Goal: Task Accomplishment & Management: Use online tool/utility

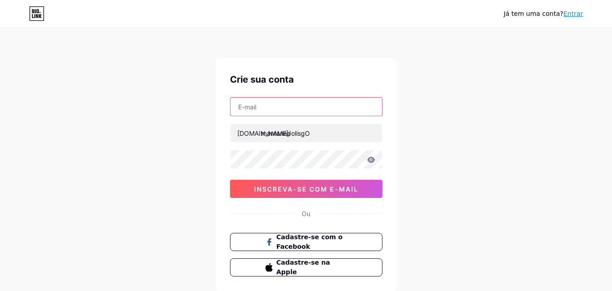
click at [274, 111] on input "text" at bounding box center [306, 107] width 152 height 18
type input "[EMAIL_ADDRESS][DOMAIN_NAME]"
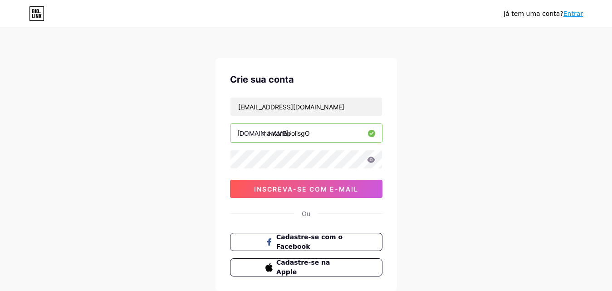
click at [314, 133] on input "mantanapolisgO" at bounding box center [306, 133] width 152 height 18
type input "mantanapolisgo"
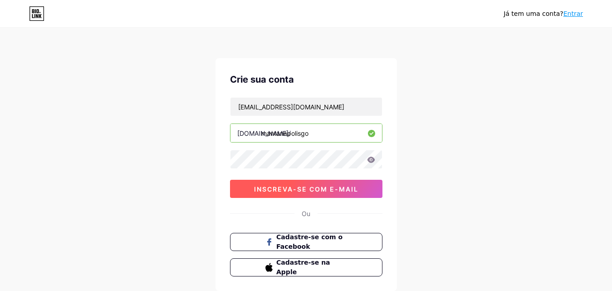
click at [286, 181] on button "inscreva-se com e-mail" at bounding box center [306, 189] width 152 height 18
click at [308, 192] on font "inscreva-se com e-mail" at bounding box center [306, 189] width 104 height 8
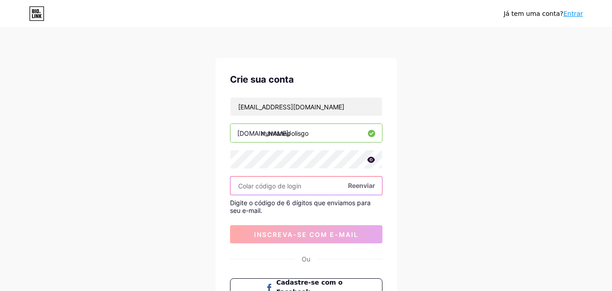
click at [289, 185] on input "text" at bounding box center [306, 185] width 152 height 18
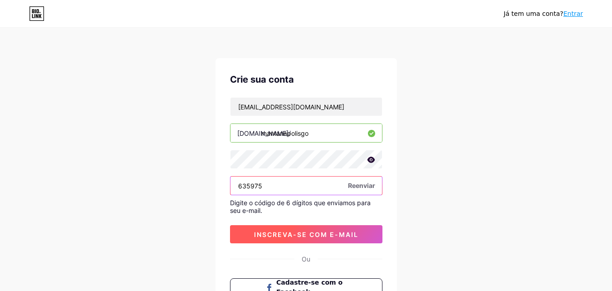
type input "635975"
click at [292, 234] on font "inscreva-se com e-mail" at bounding box center [306, 234] width 104 height 8
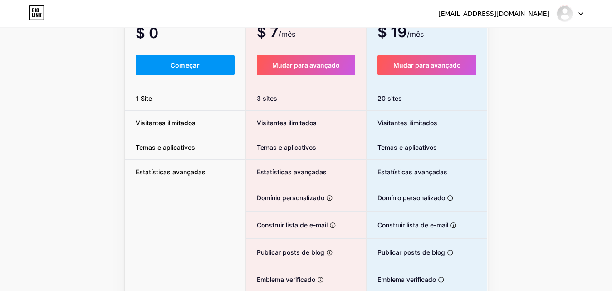
scroll to position [5, 0]
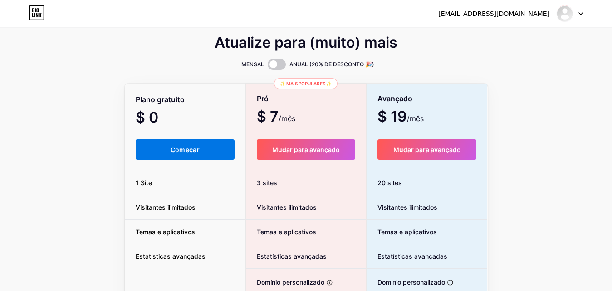
click at [184, 157] on button "Começar" at bounding box center [185, 149] width 99 height 20
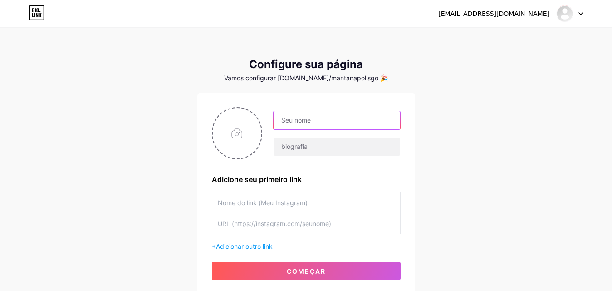
click at [303, 124] on input "text" at bounding box center [337, 120] width 126 height 18
type input "m"
type input "M"
type input "i"
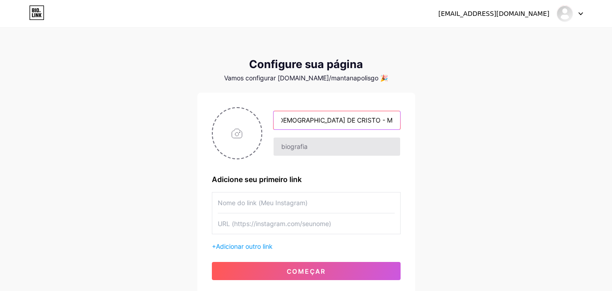
type input "[DEMOGRAPHIC_DATA] DE CRISTO - MANT ANÁPOLIS"
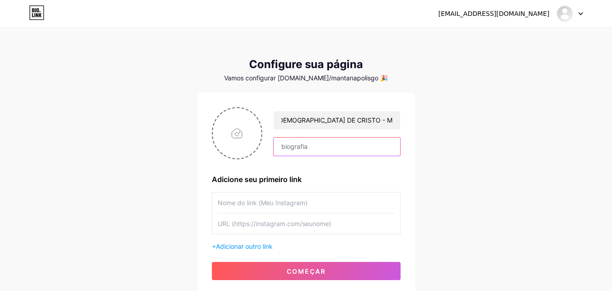
scroll to position [0, 0]
click at [332, 151] on input "text" at bounding box center [337, 146] width 126 height 18
click at [228, 155] on input "file" at bounding box center [237, 133] width 49 height 50
type input "C:\fakepath\MANT.jpg"
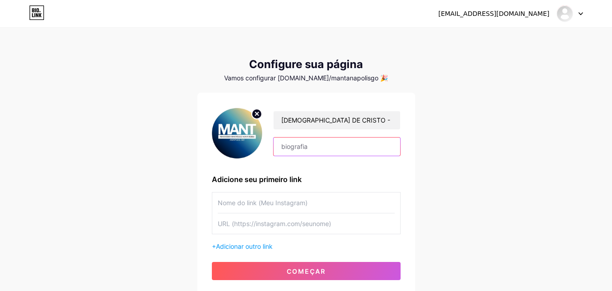
click at [299, 148] on input "text" at bounding box center [337, 146] width 126 height 18
click at [299, 147] on input "text" at bounding box center [337, 146] width 126 height 18
drag, startPoint x: 264, startPoint y: 182, endPoint x: 302, endPoint y: 177, distance: 38.4
click at [302, 177] on font "Adicione seu primeiro link" at bounding box center [257, 179] width 90 height 9
drag, startPoint x: 297, startPoint y: 191, endPoint x: 298, endPoint y: 200, distance: 8.7
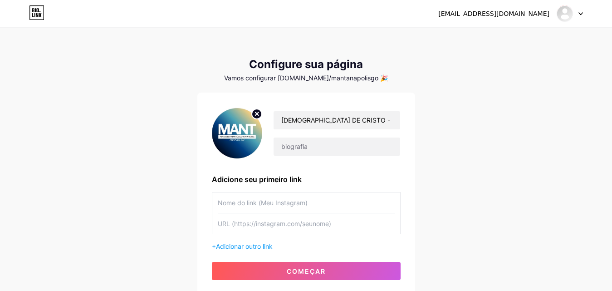
click at [298, 200] on div "[DEMOGRAPHIC_DATA] DE CRISTO - MANT ANÁPOLIS Adicione seu primeiro link + Adici…" at bounding box center [306, 193] width 189 height 173
click at [298, 200] on input "text" at bounding box center [306, 202] width 177 height 20
click at [258, 208] on input "text" at bounding box center [306, 202] width 177 height 20
click at [258, 198] on input "text" at bounding box center [306, 202] width 177 height 20
click at [276, 204] on input "AJUDE A CONSTUIR NOSSA IGREJA" at bounding box center [306, 202] width 177 height 20
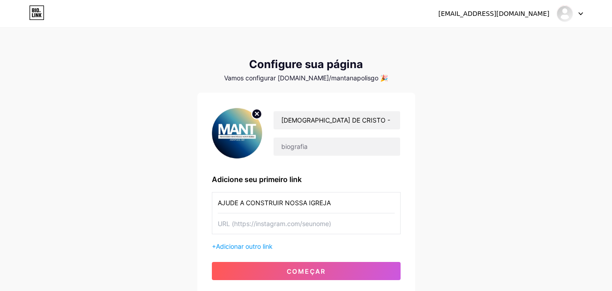
click at [346, 193] on input "AJUDE A CONSTRUIR NOSSA IGREJA" at bounding box center [306, 202] width 177 height 20
type input "AJUDE A CONSTRUIR NOSSA IGREJA"
click at [328, 214] on input "text" at bounding box center [306, 223] width 177 height 20
click at [280, 224] on input "text" at bounding box center [306, 223] width 177 height 20
click at [251, 228] on input "text" at bounding box center [306, 223] width 177 height 20
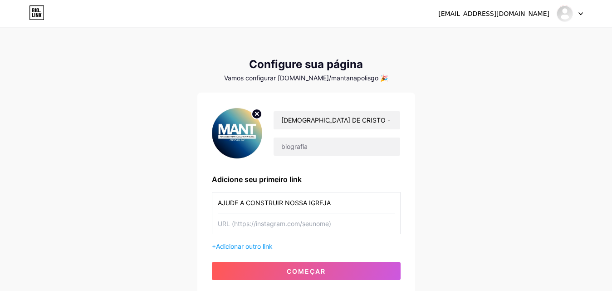
click at [251, 228] on input "text" at bounding box center [306, 223] width 177 height 20
click at [256, 222] on input "text" at bounding box center [306, 223] width 177 height 20
paste input "00020126460014BR.GOV.BCB.PIX0124MANTANAPOLIS@HOTMAIL.COM5204000053039865802BR59…"
type input "00020126460014BR.GOV.BCB.PIX0124MANTANAPOLIS@HOTMAIL.COM5204000053039865802BR59…"
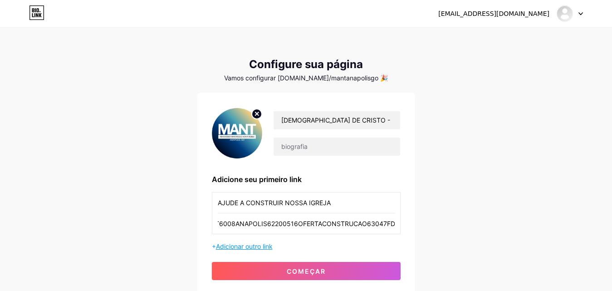
scroll to position [0, 0]
click at [259, 247] on font "Adicionar outro link" at bounding box center [244, 246] width 57 height 8
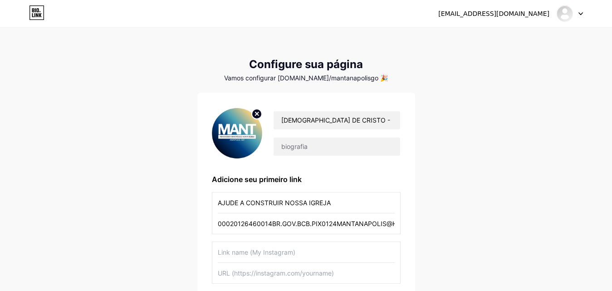
click at [254, 254] on input "text" at bounding box center [306, 252] width 177 height 20
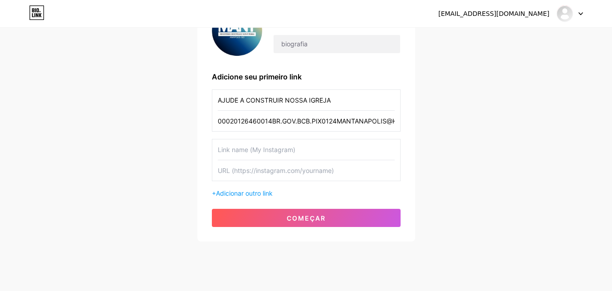
scroll to position [109, 0]
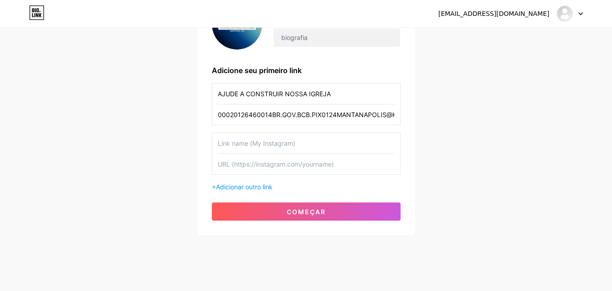
click at [242, 147] on input "text" at bounding box center [306, 143] width 177 height 20
click at [253, 144] on input "LIVRO" at bounding box center [306, 143] width 177 height 20
type input "DEVOCIONAL MULHERES EM ORAÇÃO"
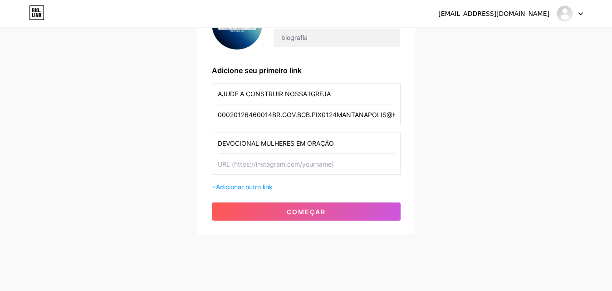
drag, startPoint x: 238, startPoint y: 145, endPoint x: 168, endPoint y: 154, distance: 70.4
click at [168, 154] on div "[EMAIL_ADDRESS][DOMAIN_NAME] Painel Sair Configure sua página Vamos configurar …" at bounding box center [306, 77] width 612 height 373
click at [239, 162] on input "text" at bounding box center [306, 164] width 177 height 20
click at [259, 171] on input "text" at bounding box center [306, 164] width 177 height 20
paste input "[URL][DOMAIN_NAME]"
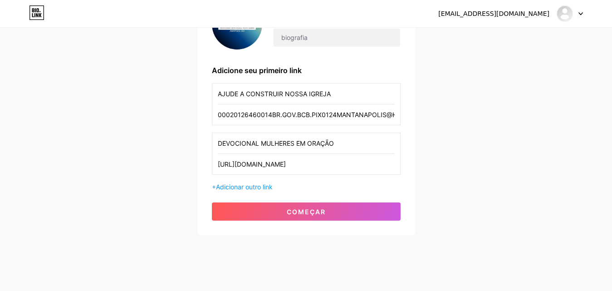
scroll to position [0, 368]
type input "[URL][DOMAIN_NAME]"
click at [254, 188] on font "Adicionar outro link" at bounding box center [244, 187] width 57 height 8
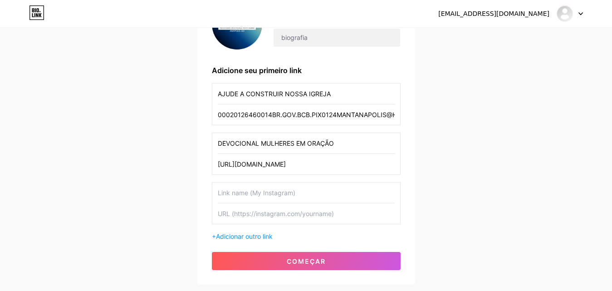
click at [250, 192] on input "text" at bounding box center [306, 192] width 177 height 20
type input "FALE COM NOSSO [DEMOGRAPHIC_DATA] [PERSON_NAME]"
click at [276, 215] on input "text" at bounding box center [306, 213] width 177 height 20
click at [241, 209] on input "text" at bounding box center [306, 213] width 177 height 20
paste input "[URL][DOMAIN_NAME]<número_do_telefone>"
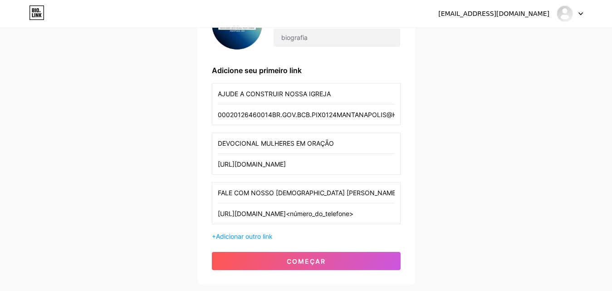
drag, startPoint x: 325, startPoint y: 214, endPoint x: 267, endPoint y: 214, distance: 58.1
click at [267, 214] on input "[URL][DOMAIN_NAME]<número_do_telefone>" at bounding box center [306, 213] width 177 height 20
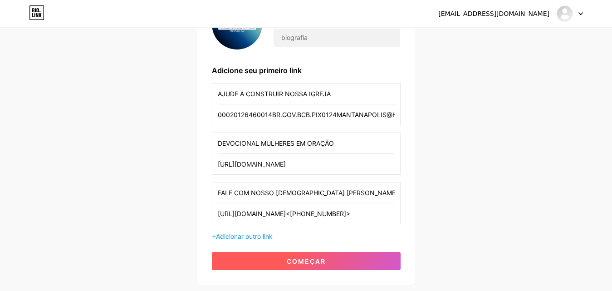
type input "[URL][DOMAIN_NAME]<[PHONE_NUMBER]>"
click at [318, 260] on font "começar" at bounding box center [306, 261] width 39 height 8
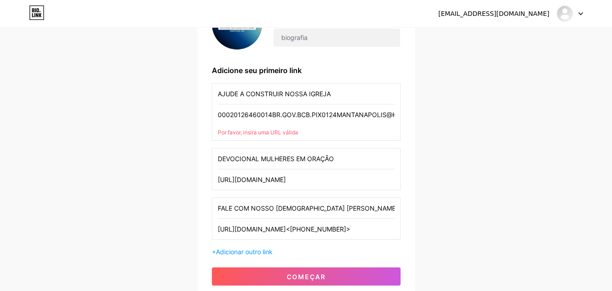
click at [297, 135] on font "Por favor, insira uma URL válida" at bounding box center [258, 132] width 80 height 7
click at [275, 109] on input "00020126460014BR.GOV.BCB.PIX0124MANTANAPOLIS@HOTMAIL.COM5204000053039865802BR59…" at bounding box center [306, 114] width 177 height 20
click at [322, 118] on input "00020126460014BR.GOV.BCB.PIX0124MANTANAPOLIS@HOTMAIL.COM5204000053039865802BR59…" at bounding box center [306, 114] width 177 height 20
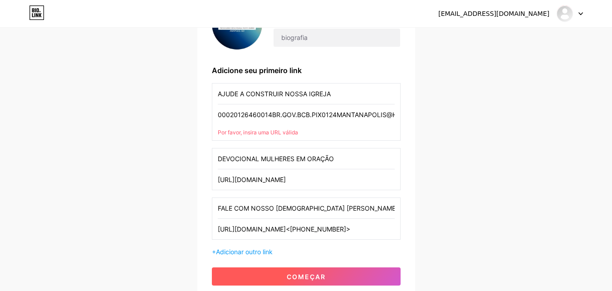
click at [288, 280] on font "começar" at bounding box center [306, 277] width 39 height 8
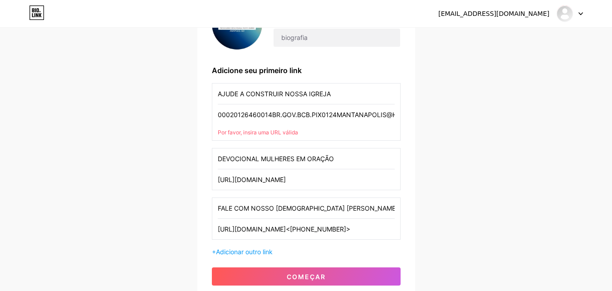
click at [298, 123] on input "00020126460014BR.GOV.BCB.PIX0124MANTANAPOLIS@HOTMAIL.COM5204000053039865802BR59…" at bounding box center [306, 114] width 177 height 20
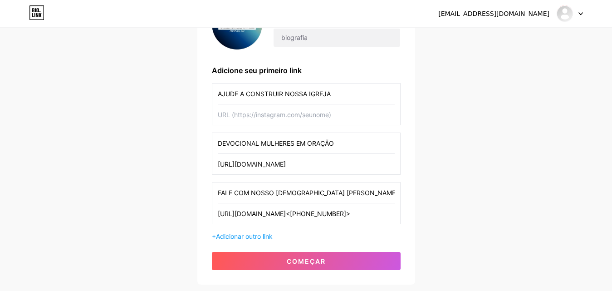
paste input "00020126460014BR.GOV.BCB.PIX0124MANTANAPOLIS@HOTMAIL.COM5204000053039865802BR59…"
type input "00020126460014BR.GOV.BCB.PIX0124MANTANAPOLIS@HOTMAIL.COM5204000053039865802BR59…"
click at [327, 93] on input "AJUDE A CONSTRUIR NOSSA IGREJA" at bounding box center [306, 93] width 177 height 20
click at [330, 93] on input "AJUDE A CONSTRUIR NOSSA IGREJA" at bounding box center [306, 93] width 177 height 20
type input "AJUDE A CONSTRUIR NOSSA IGREJA PIX"
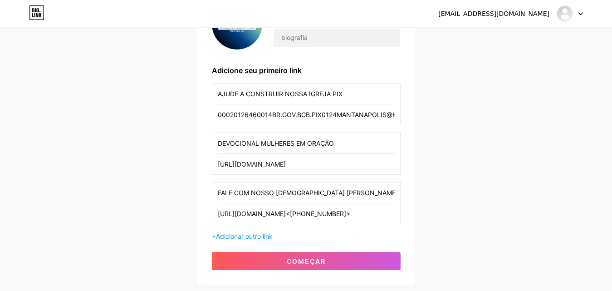
click at [327, 112] on input "00020126460014BR.GOV.BCB.PIX0124MANTANAPOLIS@HOTMAIL.COM5204000053039865802BR59…" at bounding box center [306, 114] width 177 height 20
paste input "00020126460014BR.GOV.BCB.PIX0124MANTANAPOLIS@HOTMAIL.COM5204000053039865802BR59…"
type input "00020126460014BR.GOV.BCB.PIX0124MANTANAPOLIS@HOTMAIL.COM5204000053039865802BR59…"
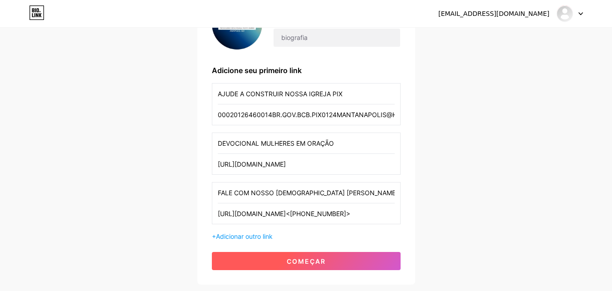
click at [336, 256] on button "começar" at bounding box center [306, 261] width 189 height 18
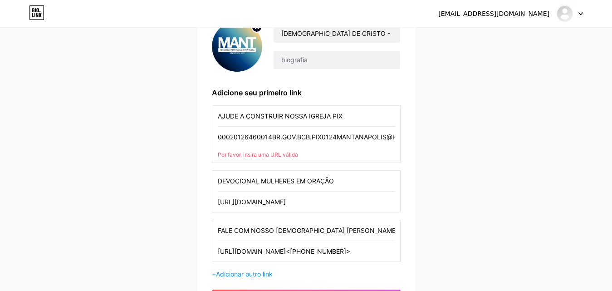
scroll to position [89, 0]
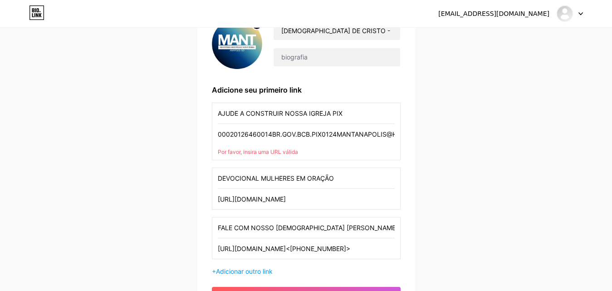
click at [298, 129] on input "00020126460014BR.GOV.BCB.PIX0124MANTANAPOLIS@HOTMAIL.COM5204000053039865802BR59…" at bounding box center [306, 134] width 177 height 20
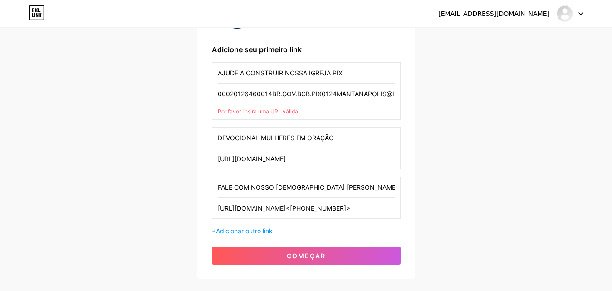
scroll to position [132, 0]
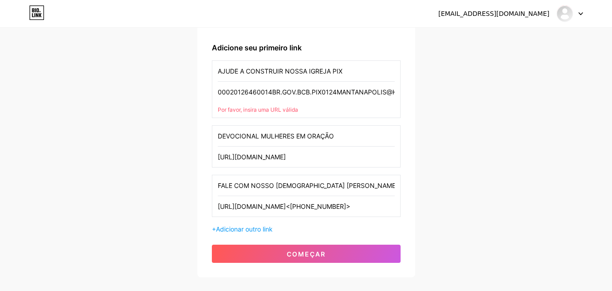
click at [256, 133] on input "DEVOCIONAL MULHERES EM ORAÇÃO" at bounding box center [306, 136] width 177 height 20
click at [252, 155] on input "[URL][DOMAIN_NAME]" at bounding box center [306, 157] width 177 height 20
click at [250, 191] on input "FALE COM NOSSO [DEMOGRAPHIC_DATA] [PERSON_NAME]" at bounding box center [306, 185] width 177 height 20
drag, startPoint x: 274, startPoint y: 185, endPoint x: 251, endPoint y: 187, distance: 23.3
click at [251, 187] on input "FALE COM NOSSO [DEMOGRAPHIC_DATA] [PERSON_NAME]" at bounding box center [306, 185] width 177 height 20
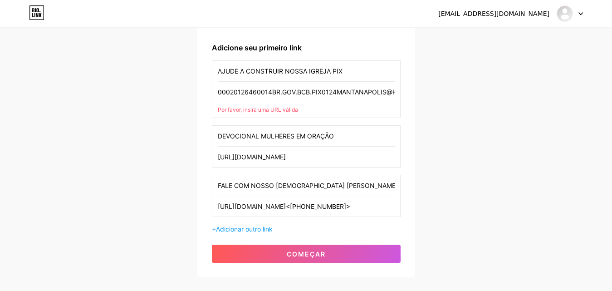
click at [339, 189] on input "FALE COM NOSSO [DEMOGRAPHIC_DATA] [PERSON_NAME]" at bounding box center [306, 185] width 177 height 20
click at [277, 185] on input "FALE COM NOSSO [DEMOGRAPHIC_DATA] [PERSON_NAME]" at bounding box center [306, 185] width 177 height 20
click at [341, 189] on input "FALE COM NOSSO [DEMOGRAPHIC_DATA] [PERSON_NAME]" at bounding box center [306, 185] width 177 height 20
click at [291, 211] on input "[URL][DOMAIN_NAME]<[PHONE_NUMBER]>" at bounding box center [306, 206] width 177 height 20
click at [291, 91] on input "00020126460014BR.GOV.BCB.PIX0124MANTANAPOLIS@HOTMAIL.COM5204000053039865802BR59…" at bounding box center [306, 92] width 177 height 20
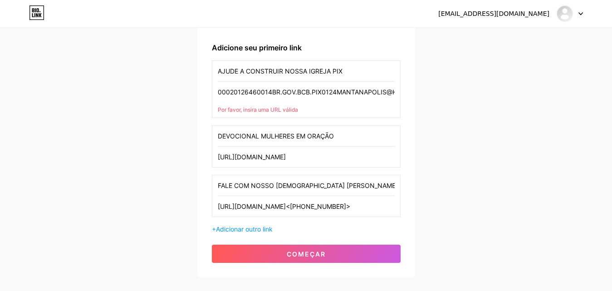
click at [291, 91] on input "00020126460014BR.GOV.BCB.PIX0124MANTANAPOLIS@HOTMAIL.COM5204000053039865802BR59…" at bounding box center [306, 92] width 177 height 20
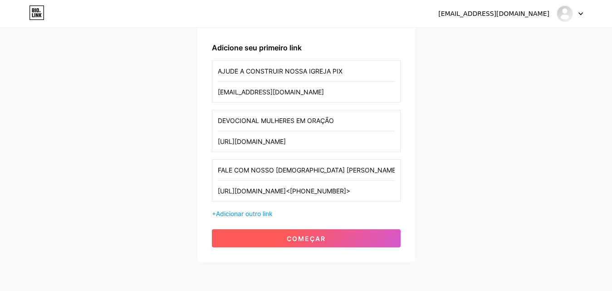
type input "[EMAIL_ADDRESS][DOMAIN_NAME]"
click at [281, 246] on button "começar" at bounding box center [306, 238] width 189 height 18
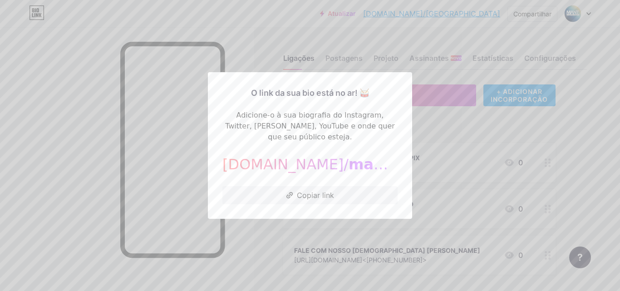
click at [441, 143] on div at bounding box center [310, 145] width 620 height 291
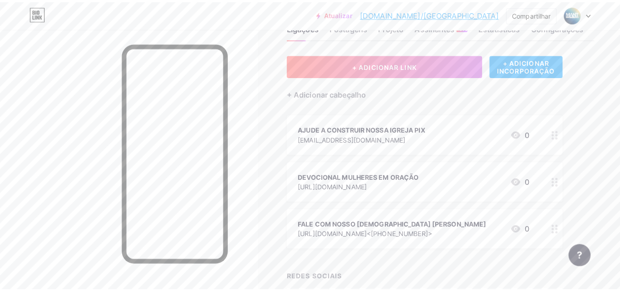
scroll to position [33, 0]
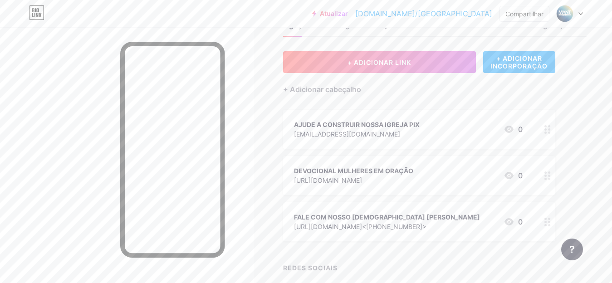
click at [407, 127] on font "AJUDE A CONSTRUIR NOSSA IGREJA PIX" at bounding box center [357, 125] width 126 height 8
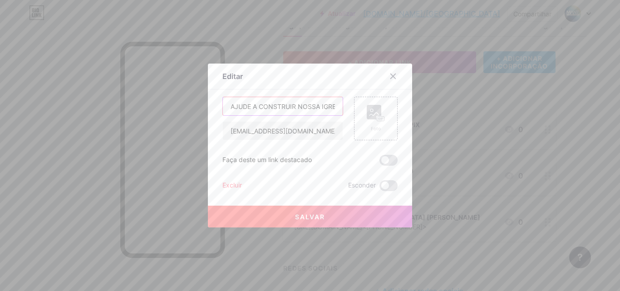
scroll to position [0, 20]
drag, startPoint x: 311, startPoint y: 108, endPoint x: 347, endPoint y: 109, distance: 35.9
click at [347, 109] on div "AJUDE A CONSTRUIR NOSSA IGREJA PIX [EMAIL_ADDRESS][DOMAIN_NAME] Foto" at bounding box center [309, 119] width 175 height 44
click at [305, 103] on input "AJUDE A CONSTRUIR NOSSA IGREJA PIX" at bounding box center [283, 106] width 120 height 18
click at [328, 106] on input "AJUDE A CONSTRUIR NOSSA IGREJA PIX" at bounding box center [283, 106] width 120 height 18
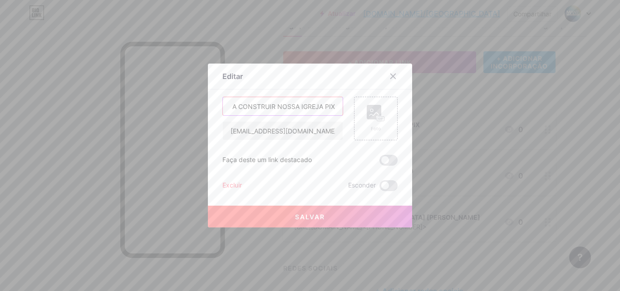
click at [321, 106] on input "AJUDE A CONSTRUIR NOSSA IGREJA PIX" at bounding box center [283, 106] width 120 height 18
click at [331, 106] on input "AJUDE A CONSTRUIR NOSSA IGREJA PIX" at bounding box center [283, 106] width 120 height 18
type input "AJUDE A CONSTRUIR NOSSA IGREJA - PIX"
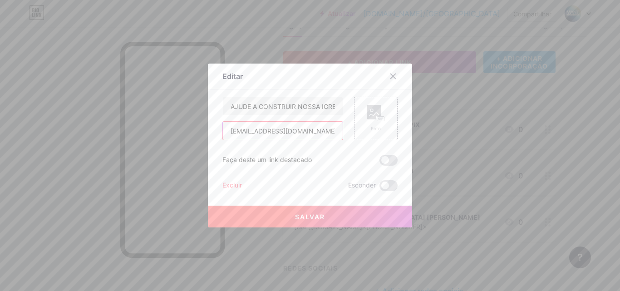
click at [317, 136] on input "[EMAIL_ADDRESS][DOMAIN_NAME]" at bounding box center [283, 131] width 120 height 18
click at [371, 128] on font "Foto" at bounding box center [376, 128] width 10 height 5
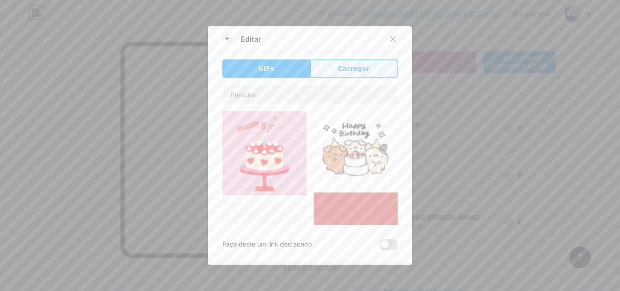
click at [352, 76] on button "Carregar" at bounding box center [354, 68] width 88 height 18
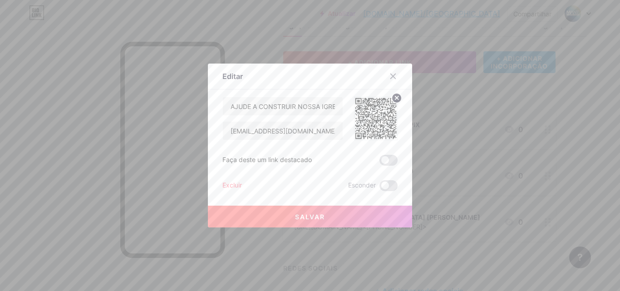
click at [326, 166] on div "AJUDE A CONSTRUIR NOSSA IGREJA - PIX [EMAIL_ADDRESS][DOMAIN_NAME] Faça deste um…" at bounding box center [309, 144] width 175 height 94
click at [389, 161] on span at bounding box center [388, 160] width 18 height 11
click at [379, 162] on input "checkbox" at bounding box center [379, 162] width 0 height 0
click at [296, 215] on font "Salvar" at bounding box center [310, 217] width 30 height 8
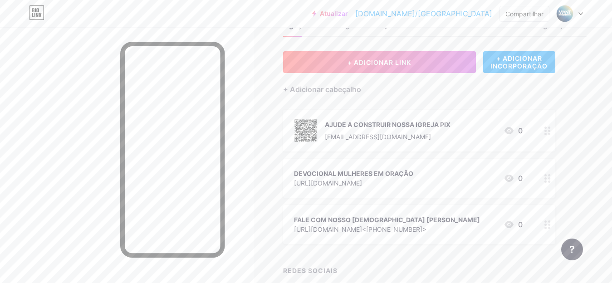
click at [550, 179] on icon at bounding box center [547, 178] width 6 height 9
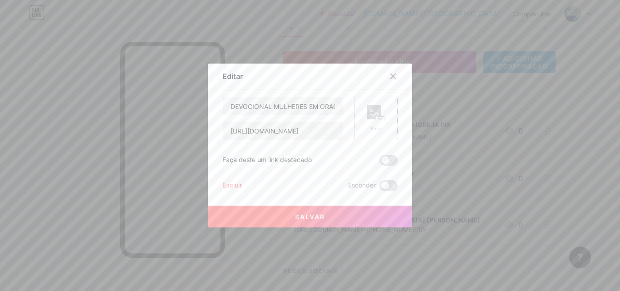
click at [380, 122] on div "Foto" at bounding box center [376, 118] width 18 height 27
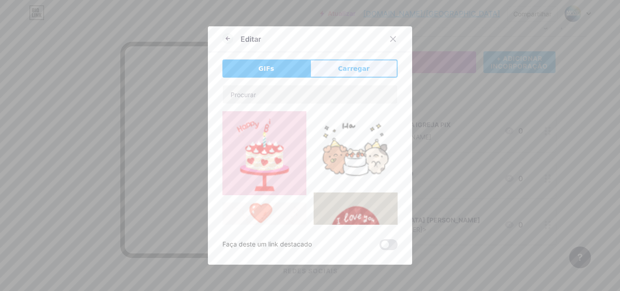
click at [336, 70] on button "Carregar" at bounding box center [354, 68] width 88 height 18
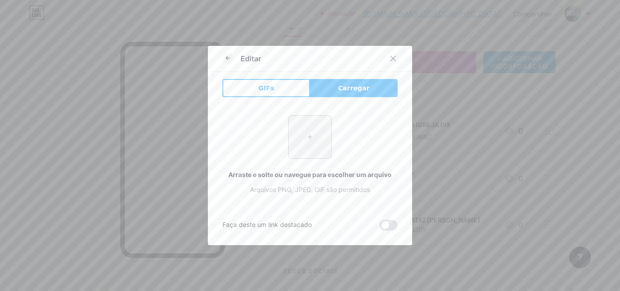
click at [312, 147] on input "file" at bounding box center [310, 137] width 43 height 43
type input "C:\fakepath\ua37648.jpg"
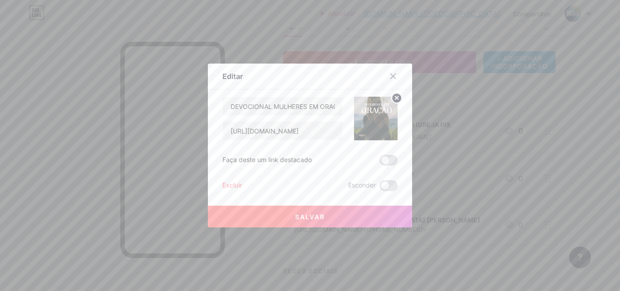
click at [374, 142] on div "DEVOCIONAL MULHERES EM ORAÇÃO [URL][DOMAIN_NAME] Faça deste um link destacado E…" at bounding box center [309, 144] width 175 height 94
click at [310, 111] on input "DEVOCIONAL MULHERES EM ORAÇÃO" at bounding box center [283, 106] width 120 height 18
drag, startPoint x: 310, startPoint y: 111, endPoint x: 356, endPoint y: 125, distance: 47.4
click at [356, 124] on div "DEVOCIONAL MULHERES EM ORAÇÃO [URL][DOMAIN_NAME]" at bounding box center [309, 119] width 175 height 44
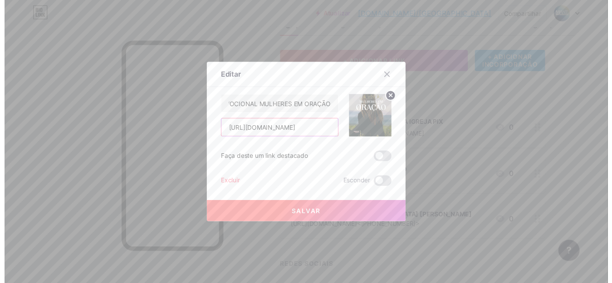
scroll to position [0, 0]
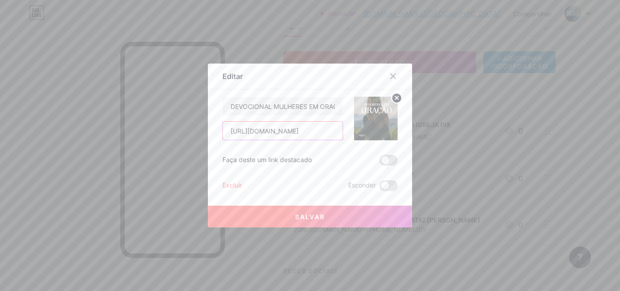
click at [317, 133] on input "[URL][DOMAIN_NAME]" at bounding box center [283, 131] width 120 height 18
click at [323, 151] on div "DEVOCIONAL MULHERES EM ORAÇÃO [URL][DOMAIN_NAME] Faça deste um link destacado E…" at bounding box center [309, 144] width 175 height 94
click at [329, 224] on button "Salvar" at bounding box center [310, 216] width 204 height 22
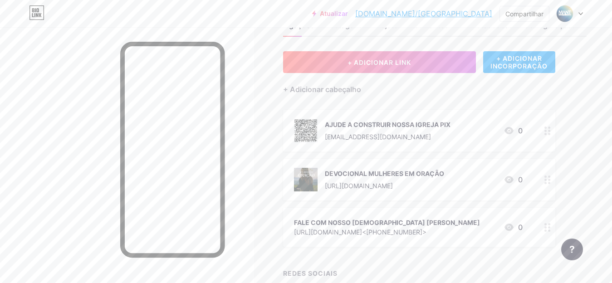
click at [543, 226] on div at bounding box center [547, 227] width 15 height 39
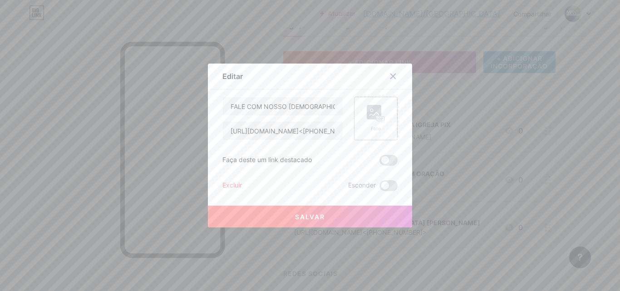
click at [367, 114] on rect at bounding box center [374, 112] width 15 height 15
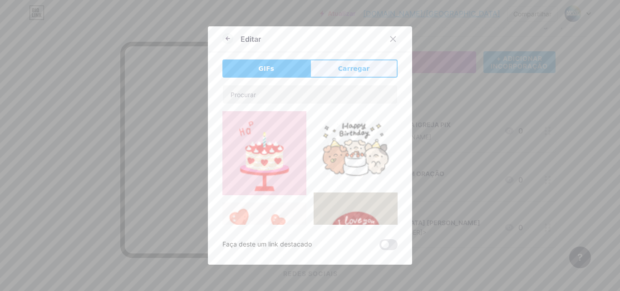
drag, startPoint x: 364, startPoint y: 78, endPoint x: 367, endPoint y: 72, distance: 6.5
click at [367, 72] on div "GIFs Carregar Contente YouTube Reproduza vídeos do YouTube sem sair da sua pági…" at bounding box center [309, 154] width 175 height 191
click at [367, 72] on button "Carregar" at bounding box center [354, 68] width 88 height 18
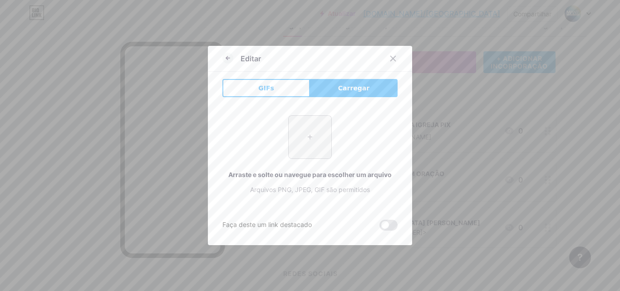
click at [313, 148] on input "file" at bounding box center [310, 137] width 43 height 43
click at [390, 135] on div "+ Arraste e solte ou navegue para escolher um arquivo Arquivos PNG, JPEG, GIF s…" at bounding box center [309, 154] width 175 height 79
click at [307, 131] on input "file" at bounding box center [310, 137] width 43 height 43
type input "C:\fakepath\343270760_711670104041752_5065831464021903965_n.jpg"
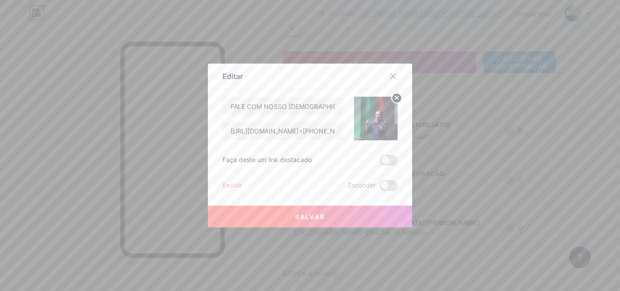
click at [323, 217] on button "Salvar" at bounding box center [310, 216] width 204 height 22
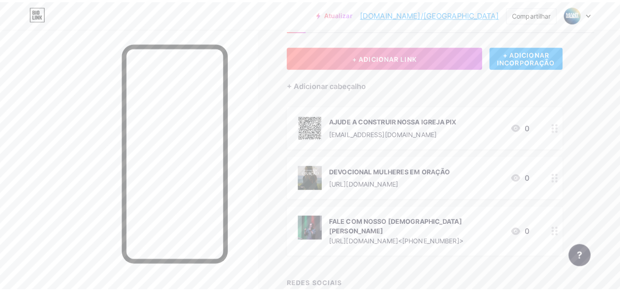
scroll to position [21, 0]
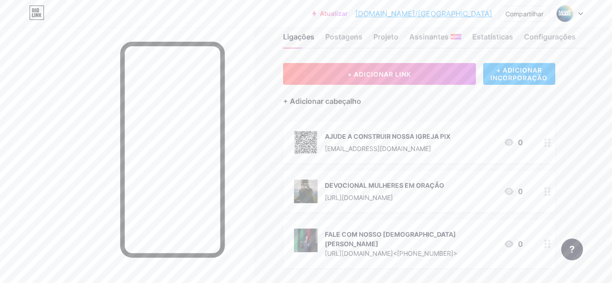
click at [316, 105] on font "+ Adicionar cabeçalho" at bounding box center [322, 101] width 78 height 9
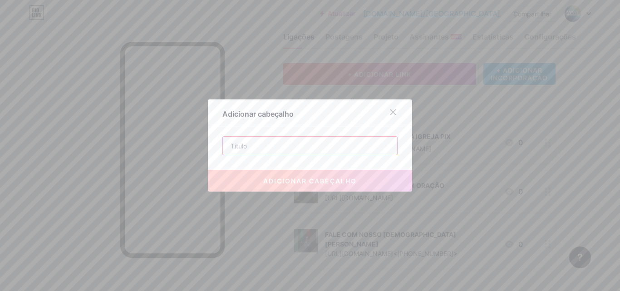
click at [298, 144] on input "text" at bounding box center [310, 146] width 174 height 18
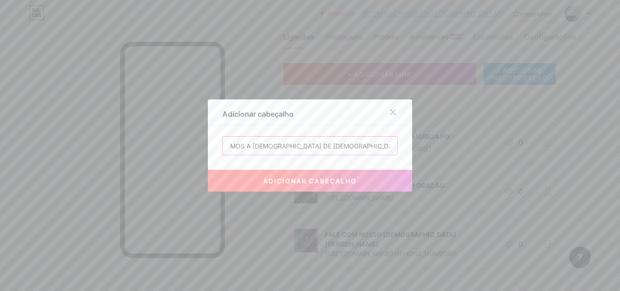
scroll to position [0, 0]
drag, startPoint x: 238, startPoint y: 149, endPoint x: 329, endPoint y: 149, distance: 91.2
click at [329, 149] on input "SOMOS A [DEMOGRAPHIC_DATA] DE [DEMOGRAPHIC_DATA] MINISTERIO [DEMOGRAPHIC_DATA] …" at bounding box center [310, 146] width 174 height 18
type input "SOMOS A [DEMOGRAPHIC_DATA] DE [DEMOGRAPHIC_DATA] MINISTÉRIO [DEMOGRAPHIC_DATA] …"
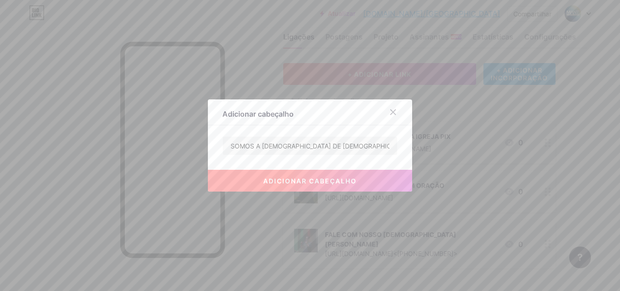
click at [342, 178] on font "adicionar cabeçalho" at bounding box center [309, 181] width 93 height 8
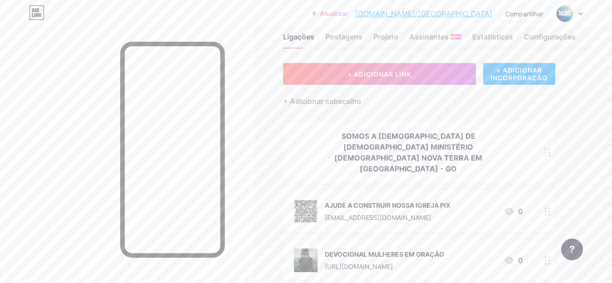
click at [519, 143] on div "SOMOS A [DEMOGRAPHIC_DATA] DE [DEMOGRAPHIC_DATA] MINISTÉRIO [DEMOGRAPHIC_DATA] …" at bounding box center [408, 153] width 229 height 44
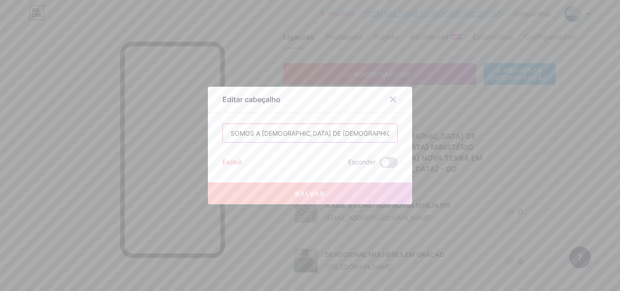
drag, startPoint x: 375, startPoint y: 133, endPoint x: 413, endPoint y: 130, distance: 38.3
click at [413, 130] on div "Editar cabeçalho SOMOS A [DEMOGRAPHIC_DATA] DE CRISTO MINISTÉRIO [DEMOGRAPHIC_D…" at bounding box center [310, 145] width 620 height 291
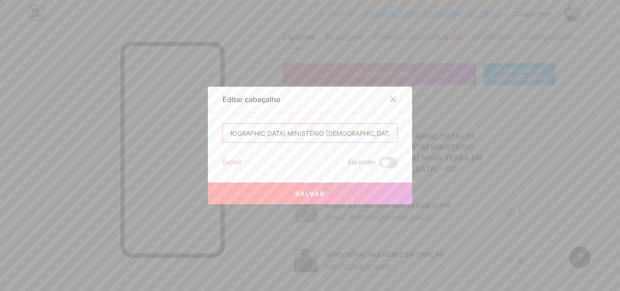
scroll to position [0, 130]
type input "SOMOS A [DEMOGRAPHIC_DATA] DE [DEMOGRAPHIC_DATA] MINISTÉRIO [DEMOGRAPHIC_DATA] …"
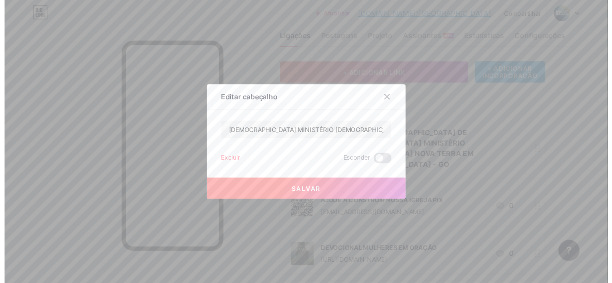
scroll to position [0, 0]
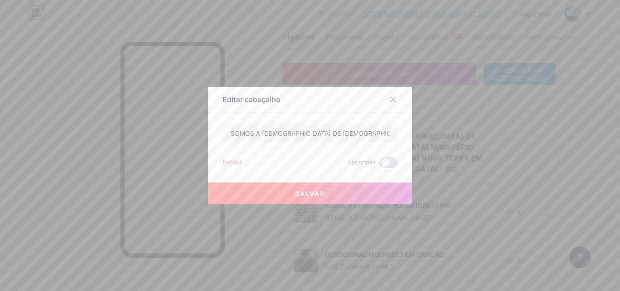
click at [317, 200] on button "Salvar" at bounding box center [310, 193] width 204 height 22
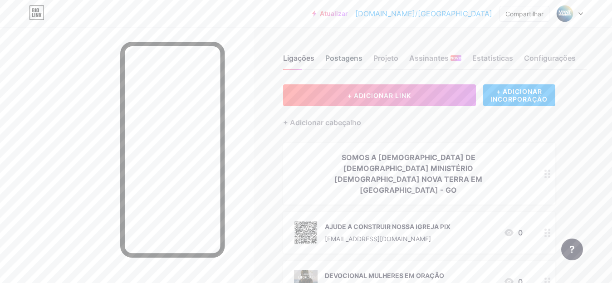
click at [327, 60] on font "Postagens" at bounding box center [343, 58] width 37 height 9
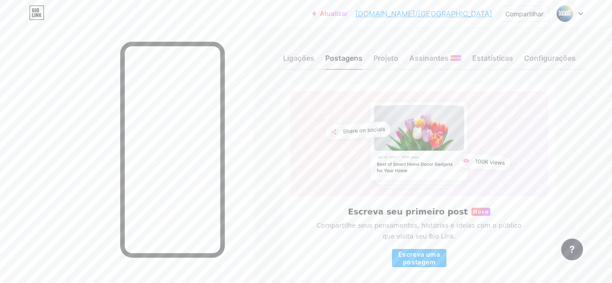
click at [370, 63] on div "Ligações Postagens Projeto Assinantes NOVO Estatísticas Configurações" at bounding box center [434, 54] width 303 height 32
click at [377, 62] on font "Projeto" at bounding box center [385, 58] width 25 height 9
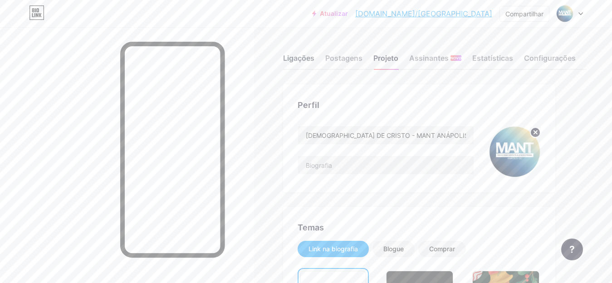
click at [303, 64] on div "Ligações" at bounding box center [298, 61] width 31 height 16
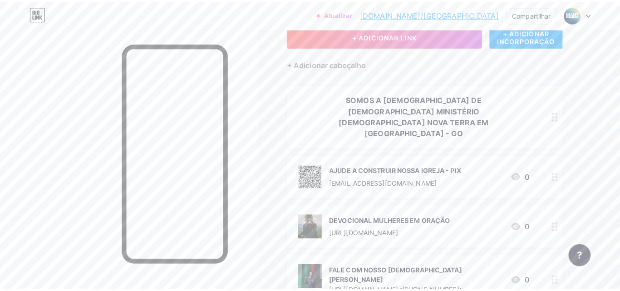
scroll to position [21, 0]
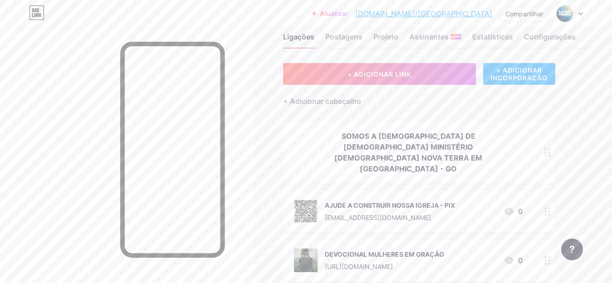
click at [510, 80] on font "+ ADICIONAR INCORPORAÇÃO" at bounding box center [518, 73] width 57 height 15
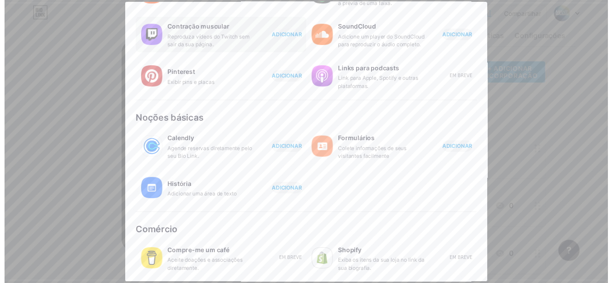
scroll to position [0, 0]
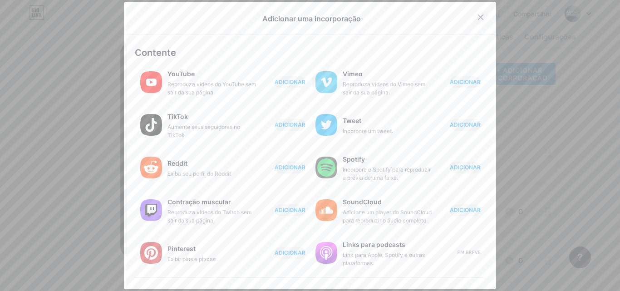
click at [477, 17] on icon at bounding box center [480, 17] width 7 height 7
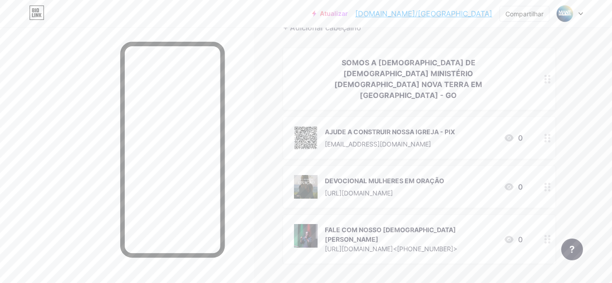
scroll to position [152, 0]
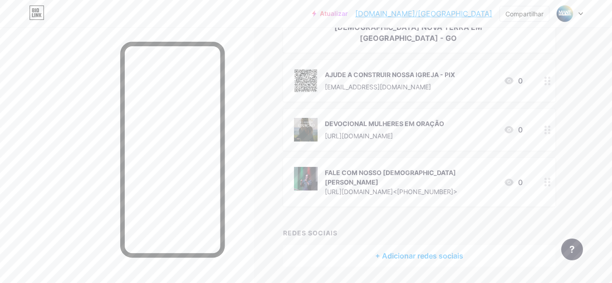
click at [407, 251] on font "+ Adicionar redes sociais" at bounding box center [419, 255] width 88 height 9
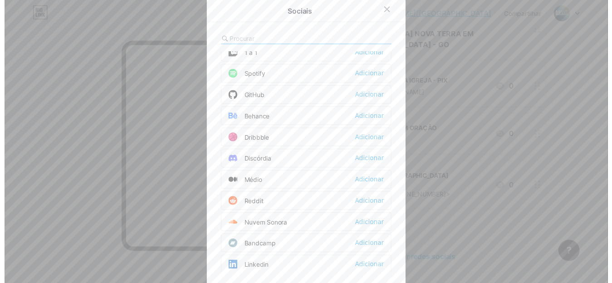
scroll to position [0, 0]
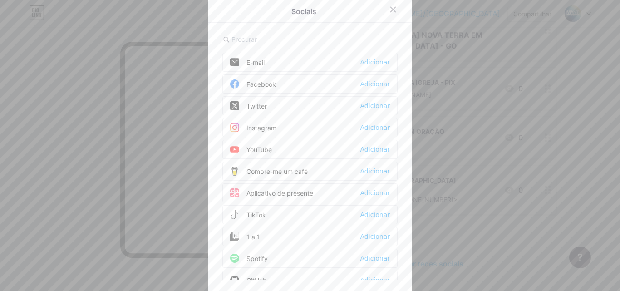
click at [249, 125] on font "Instagram" at bounding box center [261, 128] width 30 height 8
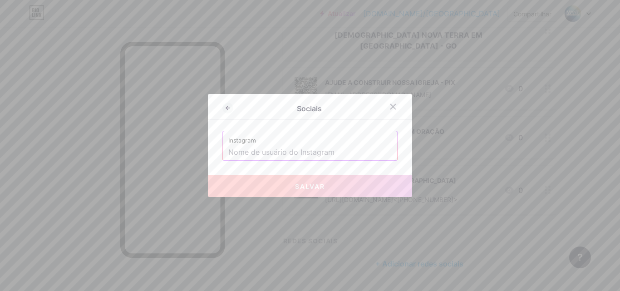
click at [259, 147] on input "text" at bounding box center [309, 152] width 163 height 15
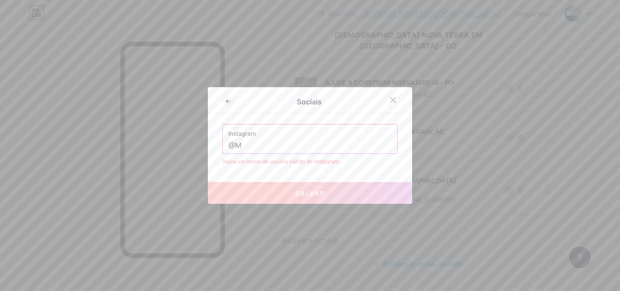
type input "@"
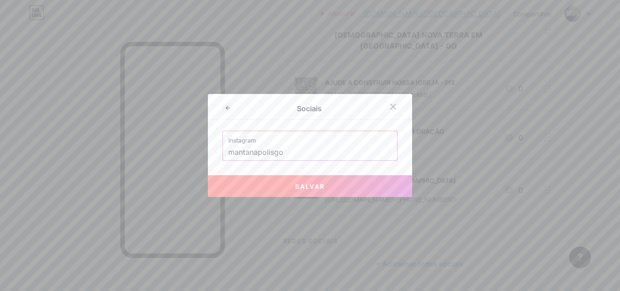
click at [303, 180] on button "Salvar" at bounding box center [310, 186] width 204 height 22
type input "[URL][DOMAIN_NAME]"
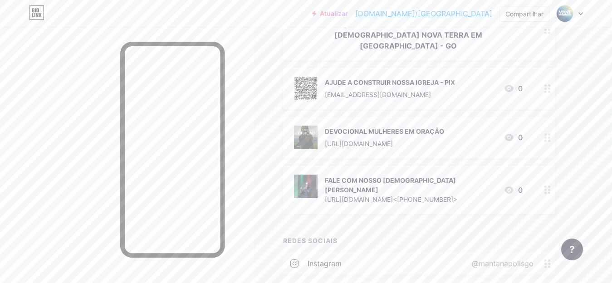
click at [472, 77] on div "AJUDE A CONSTRUIR NOSSA IGREJA - PIX [EMAIL_ADDRESS][DOMAIN_NAME] 0" at bounding box center [408, 89] width 229 height 24
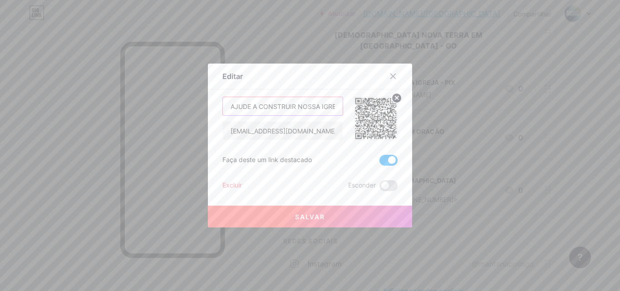
click at [317, 105] on input "AJUDE A CONSTRUIR NOSSA IGREJA - PIX" at bounding box center [283, 106] width 120 height 18
click at [338, 147] on div "AJUDE A CONSTRUIR NOSSA IGREJA - PIX [EMAIL_ADDRESS][DOMAIN_NAME] Faça deste um…" at bounding box center [309, 144] width 175 height 94
click at [347, 208] on button "Salvar" at bounding box center [310, 216] width 204 height 22
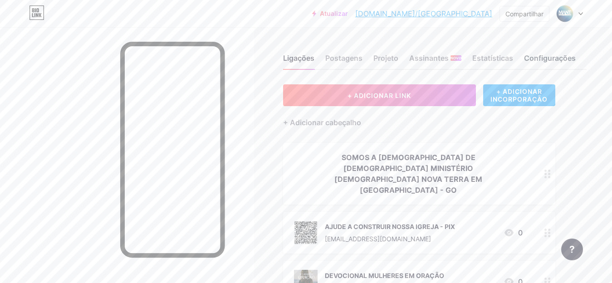
click at [538, 60] on font "Configurações" at bounding box center [550, 58] width 52 height 9
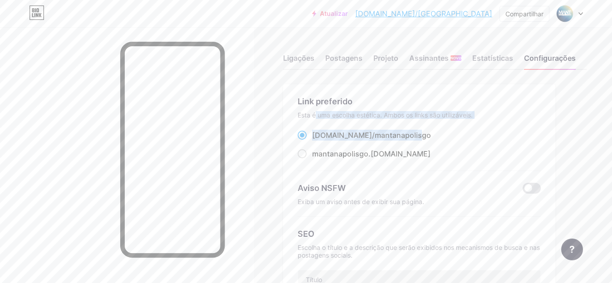
drag, startPoint x: 315, startPoint y: 116, endPoint x: 389, endPoint y: 133, distance: 76.4
click at [389, 133] on div "Link preferido Esta é uma escolha estética. Ambos os links são utilizáveis. [DO…" at bounding box center [419, 133] width 243 height 76
click at [411, 114] on font "Esta é uma escolha estética. Ambos os links são utilizáveis." at bounding box center [385, 115] width 175 height 8
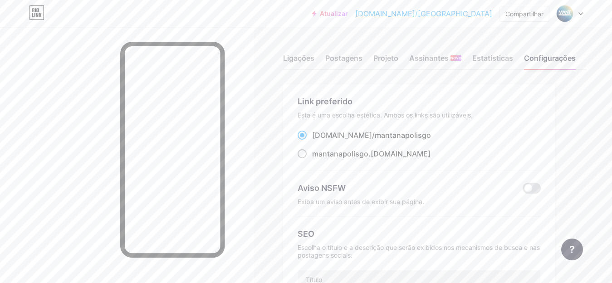
click at [302, 153] on span at bounding box center [302, 153] width 9 height 9
click at [312, 159] on input "mantanapolisgo .[DOMAIN_NAME]" at bounding box center [315, 162] width 6 height 6
radio input "true"
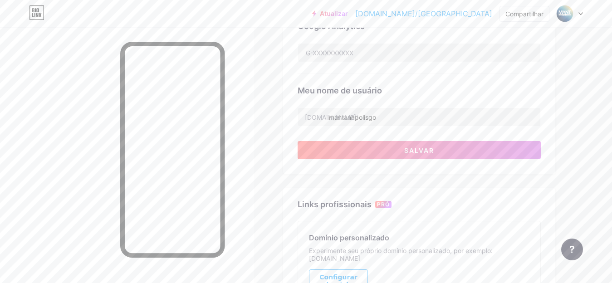
scroll to position [327, 0]
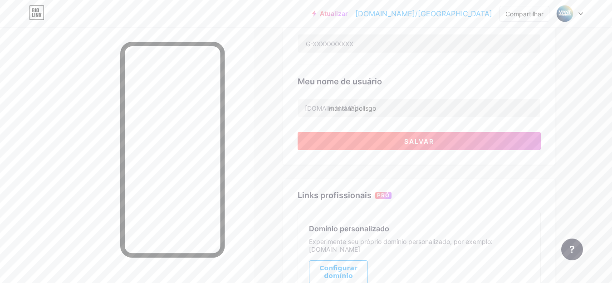
click at [365, 141] on button "Salvar" at bounding box center [419, 141] width 243 height 18
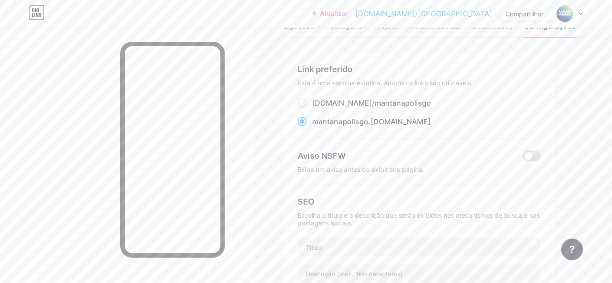
scroll to position [0, 0]
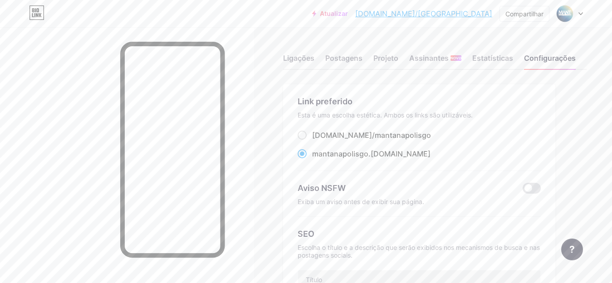
click at [383, 157] on font ".[DOMAIN_NAME]" at bounding box center [399, 153] width 62 height 9
click at [318, 159] on input "mantanapolisgo .[DOMAIN_NAME]" at bounding box center [315, 162] width 6 height 6
click at [318, 53] on div "Ligações Postagens Projeto Assinantes NOVO Estatísticas Configurações" at bounding box center [434, 54] width 303 height 32
click at [388, 63] on div "Projeto" at bounding box center [385, 61] width 25 height 16
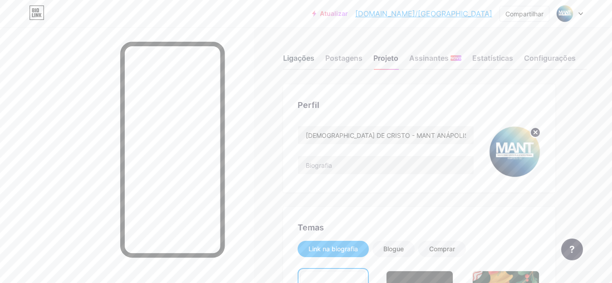
click at [296, 67] on div "Ligações" at bounding box center [298, 61] width 31 height 16
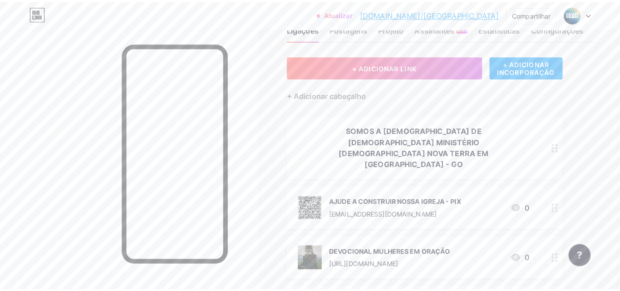
scroll to position [30, 0]
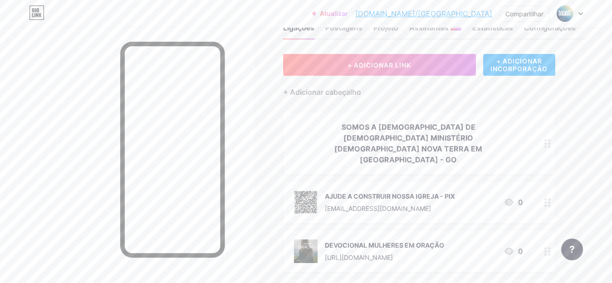
click at [357, 130] on font "SOMOS A [DEMOGRAPHIC_DATA] DE [DEMOGRAPHIC_DATA] MINISTÉRIO [DEMOGRAPHIC_DATA] …" at bounding box center [408, 143] width 148 height 42
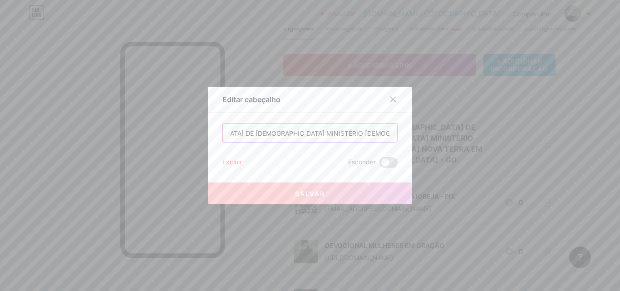
scroll to position [0, 112]
drag, startPoint x: 315, startPoint y: 136, endPoint x: 328, endPoint y: 137, distance: 12.3
click at [328, 137] on input "SOMOS A [DEMOGRAPHIC_DATA] DE [DEMOGRAPHIC_DATA] MINISTÉRIO [DEMOGRAPHIC_DATA] …" at bounding box center [310, 133] width 174 height 18
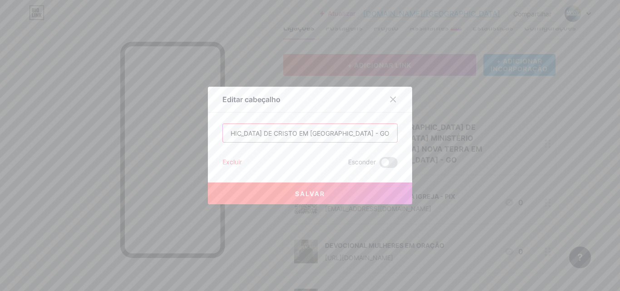
scroll to position [0, 0]
click at [369, 135] on input "SOMOS A [DEMOGRAPHIC_DATA] DE CRISTO EM [GEOGRAPHIC_DATA] - GO" at bounding box center [310, 133] width 174 height 18
click at [376, 135] on input "SOMOS A [DEMOGRAPHIC_DATA] DE CRISTO EM [GEOGRAPHIC_DATA] - GO" at bounding box center [310, 133] width 174 height 18
click at [387, 135] on input "SOMOS A [DEMOGRAPHIC_DATA] DE [DEMOGRAPHIC_DATA] EM [GEOGRAPHIC_DATA] - GO, SIN…" at bounding box center [310, 133] width 174 height 18
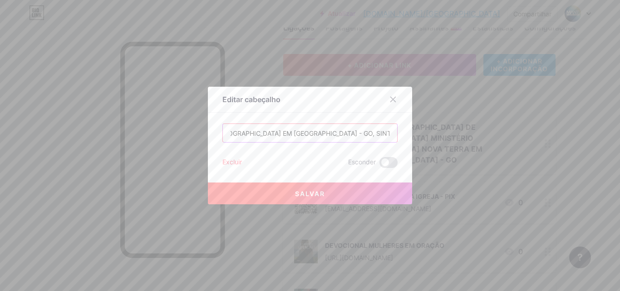
scroll to position [0, 129]
drag, startPoint x: 362, startPoint y: 132, endPoint x: 412, endPoint y: 225, distance: 105.5
drag, startPoint x: 412, startPoint y: 225, endPoint x: 371, endPoint y: 129, distance: 104.0
click at [371, 129] on input "SOMOS A [DEMOGRAPHIC_DATA] DE [DEMOGRAPHIC_DATA] EM [GEOGRAPHIC_DATA] - GO, SIN…" at bounding box center [310, 133] width 174 height 18
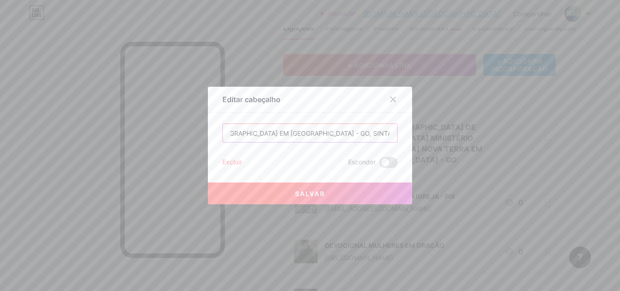
click at [385, 132] on input "SOMOS A [DEMOGRAPHIC_DATA] DE [DEMOGRAPHIC_DATA] EM [GEOGRAPHIC_DATA] - GO, SIN…" at bounding box center [310, 133] width 174 height 18
type input "SOMOS A [DEMOGRAPHIC_DATA] DE [DEMOGRAPHIC_DATA] EM [GEOGRAPHIC_DATA] - GO, SIN…"
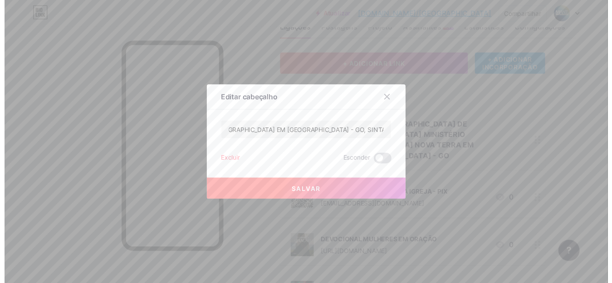
scroll to position [0, 0]
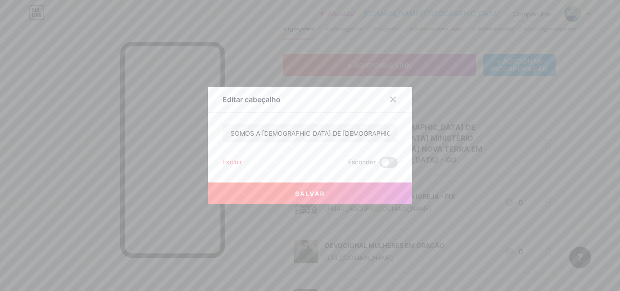
click at [415, 139] on div at bounding box center [310, 145] width 620 height 291
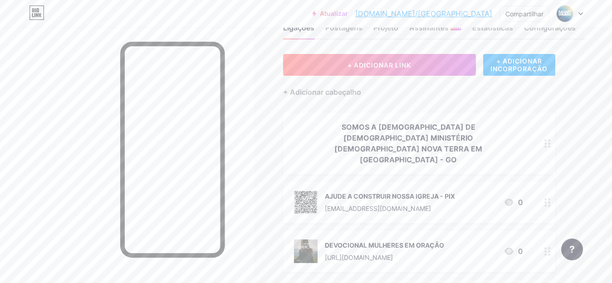
click at [419, 100] on div "+ ADICIONAR LINK + ADICIONAR INCORPORAÇÃO + Adicionar cabeçalho SOMOS A [DEMOGR…" at bounding box center [419, 235] width 272 height 362
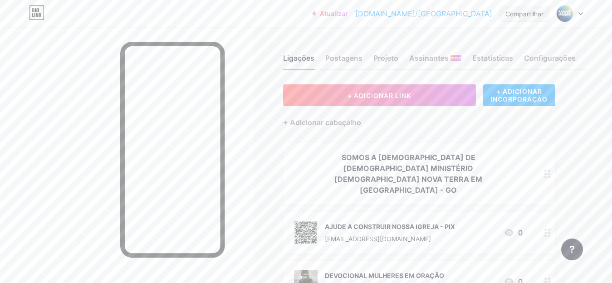
click at [537, 14] on font "Compartilhar" at bounding box center [524, 14] width 38 height 8
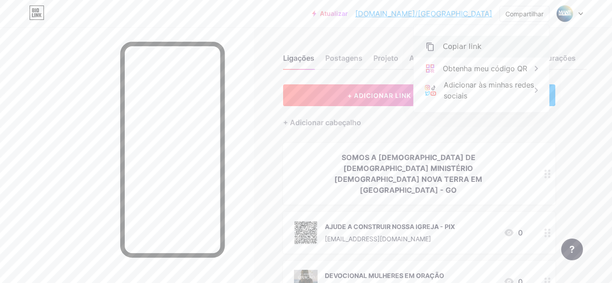
click at [479, 42] on div "Copiar link" at bounding box center [481, 47] width 135 height 22
click at [435, 50] on div "Copiar link" at bounding box center [481, 47] width 135 height 22
click at [385, 122] on div "+ Adicionar cabeçalho" at bounding box center [419, 117] width 272 height 22
click at [532, 214] on div "AJUDE A CONSTRUIR NOSSA IGREJA - PIX [EMAIL_ADDRESS][DOMAIN_NAME] 0" at bounding box center [419, 233] width 272 height 42
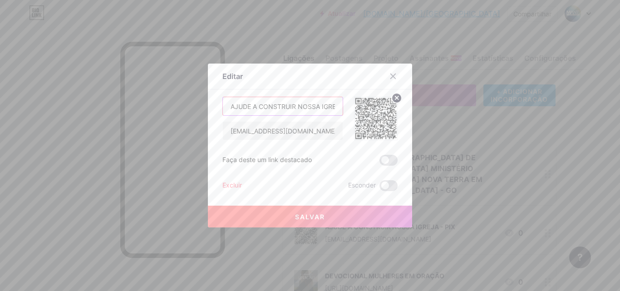
scroll to position [0, 25]
drag, startPoint x: 228, startPoint y: 105, endPoint x: 343, endPoint y: 116, distance: 115.3
click at [343, 116] on div "AJUDE A CONSTRUIR NOSSA IGREJA - PIX [EMAIL_ADDRESS][DOMAIN_NAME]" at bounding box center [309, 119] width 175 height 44
click at [317, 129] on input "[EMAIL_ADDRESS][DOMAIN_NAME]" at bounding box center [283, 131] width 120 height 18
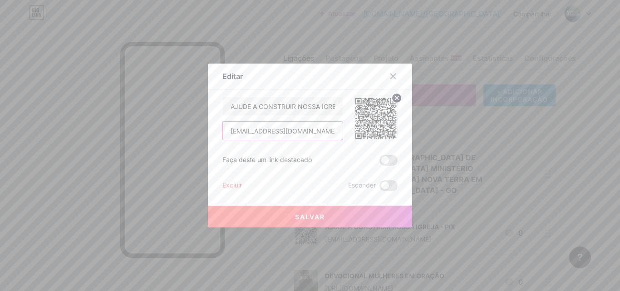
click at [317, 129] on input "[EMAIL_ADDRESS][DOMAIN_NAME]" at bounding box center [283, 131] width 120 height 18
paste input "00020126460014BR.GOV.BCB.PIX0124mantanapolis@hotmail.com5204000053039865802BR59…"
type input "00020126460014BR.GOV.BCB.PIX0124mantanapolis@hotmail.com5204000053039865802BR59…"
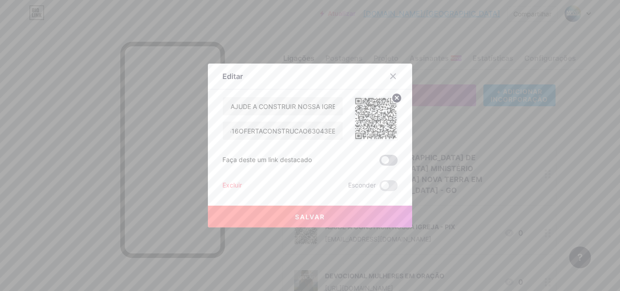
click at [389, 159] on span at bounding box center [388, 160] width 18 height 11
click at [379, 162] on input "checkbox" at bounding box center [379, 162] width 0 height 0
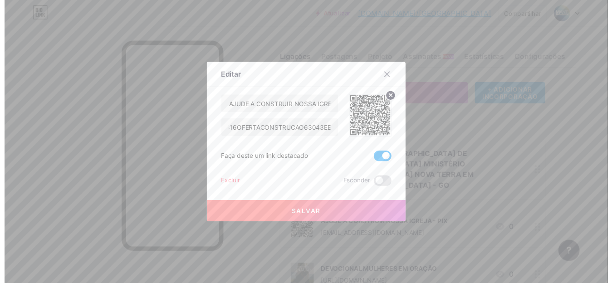
scroll to position [0, 0]
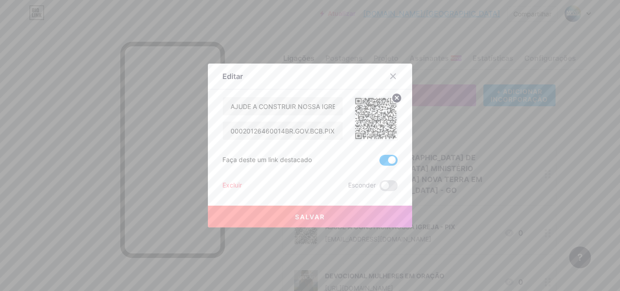
click at [323, 224] on button "Salvar" at bounding box center [310, 216] width 204 height 22
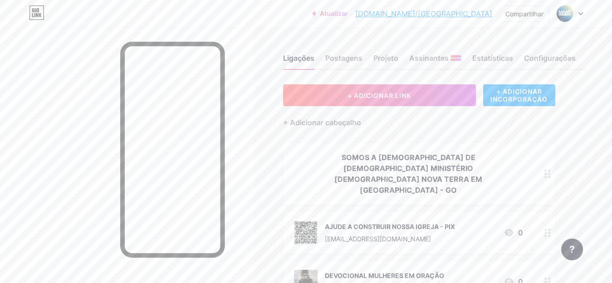
click at [534, 220] on div "AJUDE A CONSTRUIR NOSSA IGREJA - PIX [EMAIL_ADDRESS][DOMAIN_NAME] 0" at bounding box center [419, 233] width 272 height 42
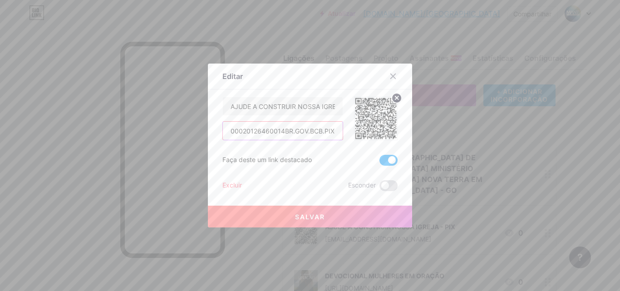
click at [322, 132] on input "00020126460014BR.GOV.BCB.PIX0124mantanapolis@hotmail.com5204000053039865802BR59…" at bounding box center [283, 131] width 120 height 18
click at [323, 224] on button "Salvar" at bounding box center [310, 216] width 204 height 22
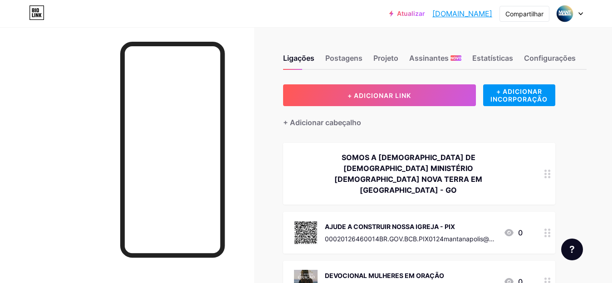
click at [259, 149] on div "Ligações Postagens Projeto Assinantes NOVO Estatísticas Configurações + ADICION…" at bounding box center [312, 259] width 625 height 464
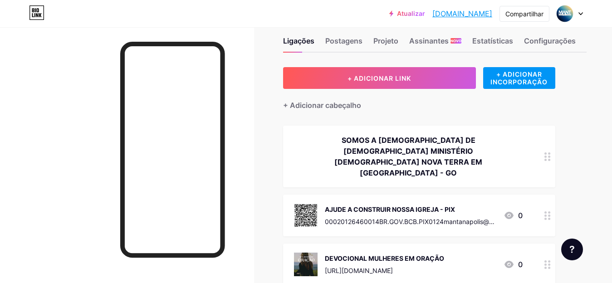
scroll to position [18, 0]
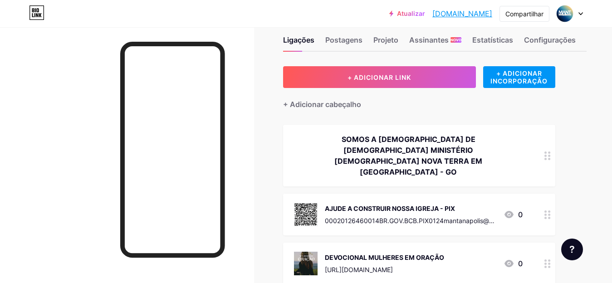
click at [378, 210] on div "AJUDE A CONSTRUIR NOSSA IGREJA - PIX 00020126460014BR.GOV.BCB.PIX0124mantanapol…" at bounding box center [419, 215] width 272 height 42
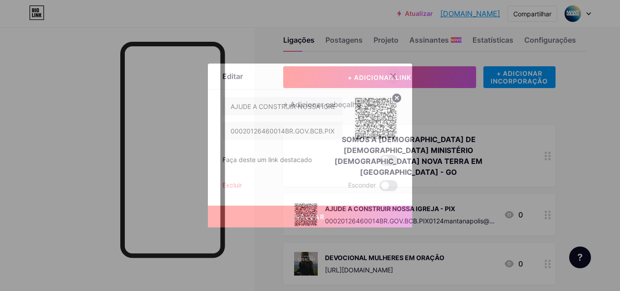
click at [391, 70] on div at bounding box center [393, 76] width 16 height 16
